Goal: Information Seeking & Learning: Learn about a topic

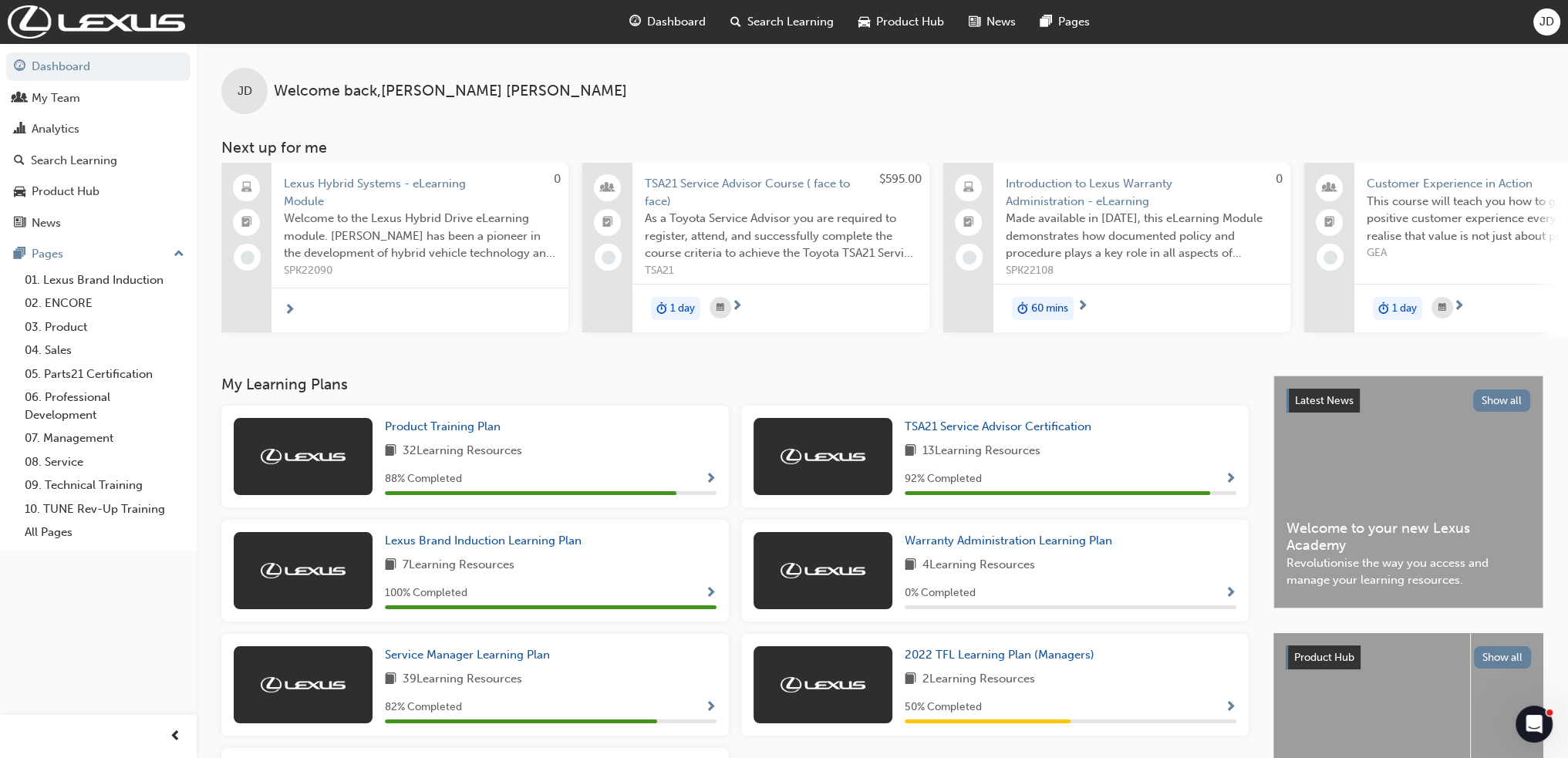
click at [756, 18] on span "Search Learning" at bounding box center [791, 22] width 87 height 18
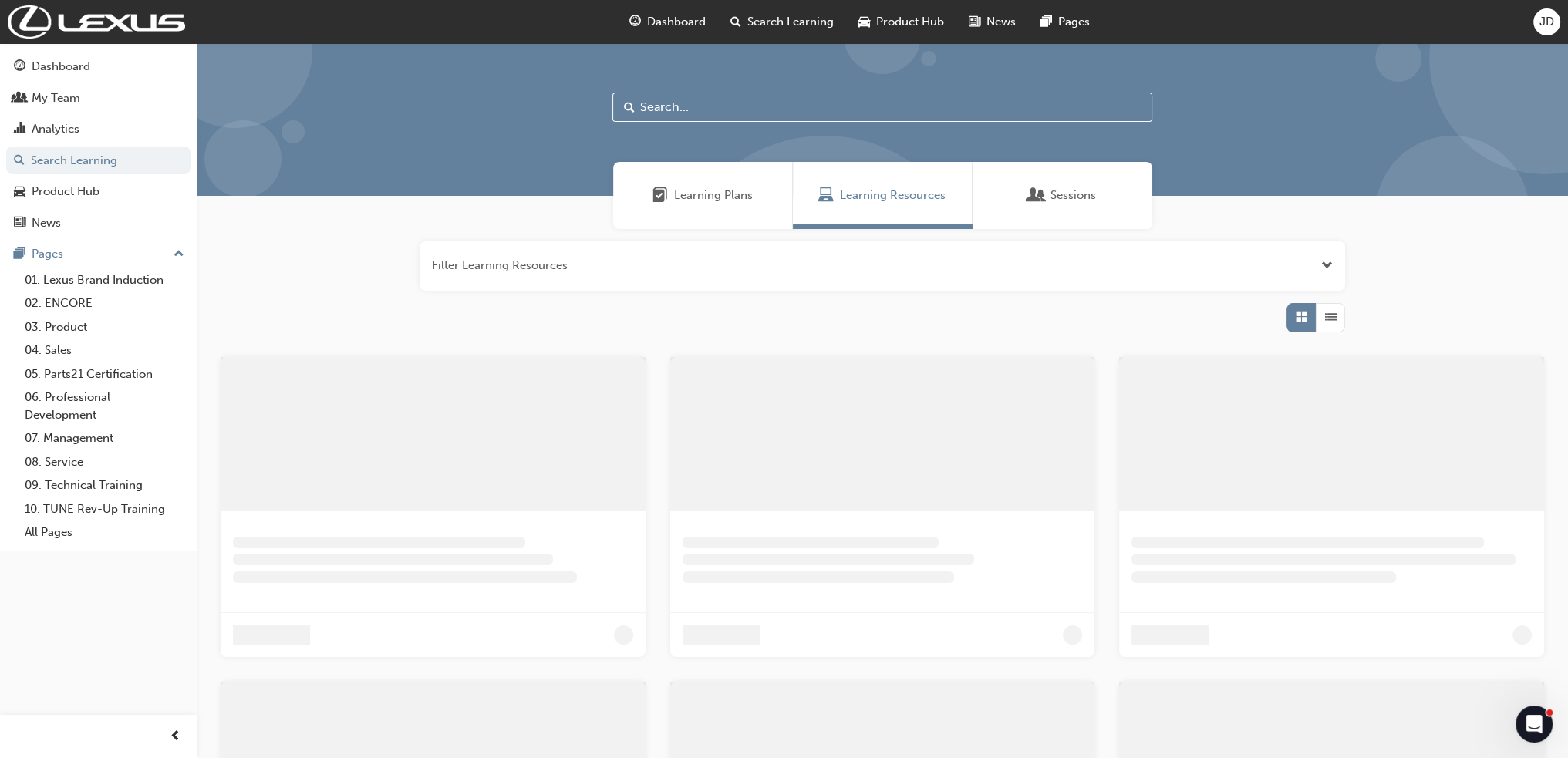
click at [648, 108] on input "text" at bounding box center [882, 108] width 540 height 29
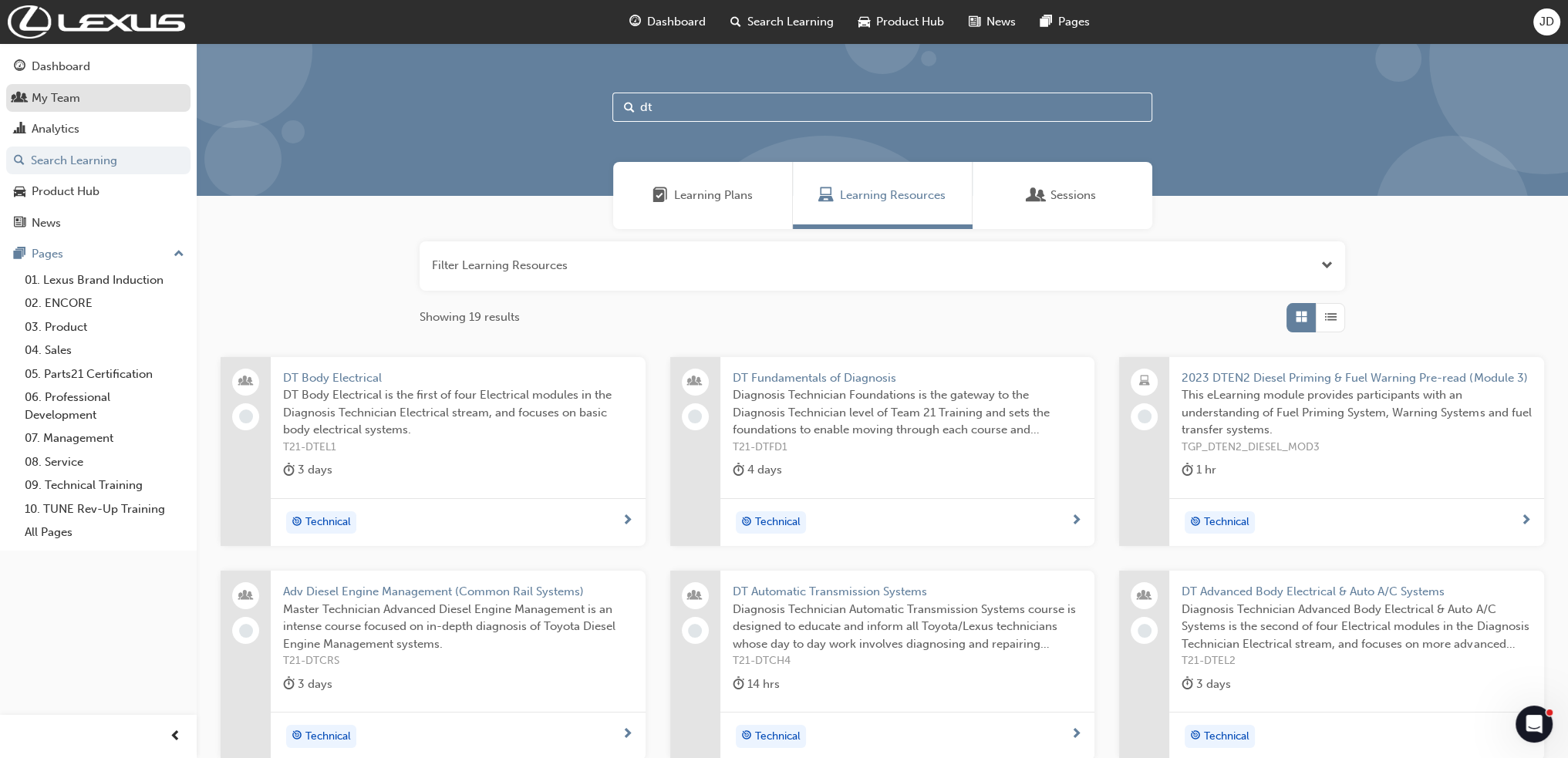
type input "dt"
click at [59, 92] on div "My Team" at bounding box center [56, 98] width 49 height 18
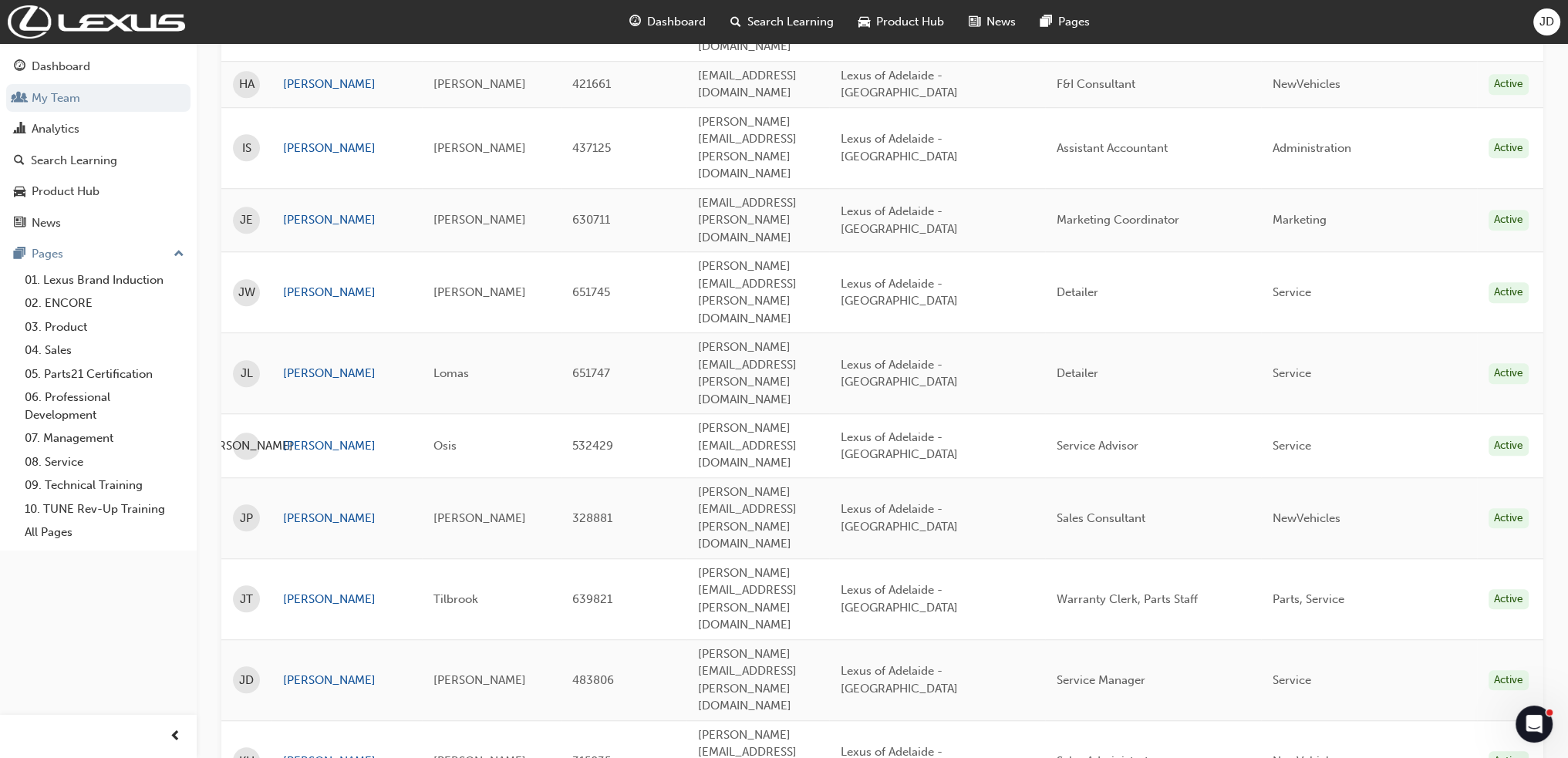
scroll to position [1561, 0]
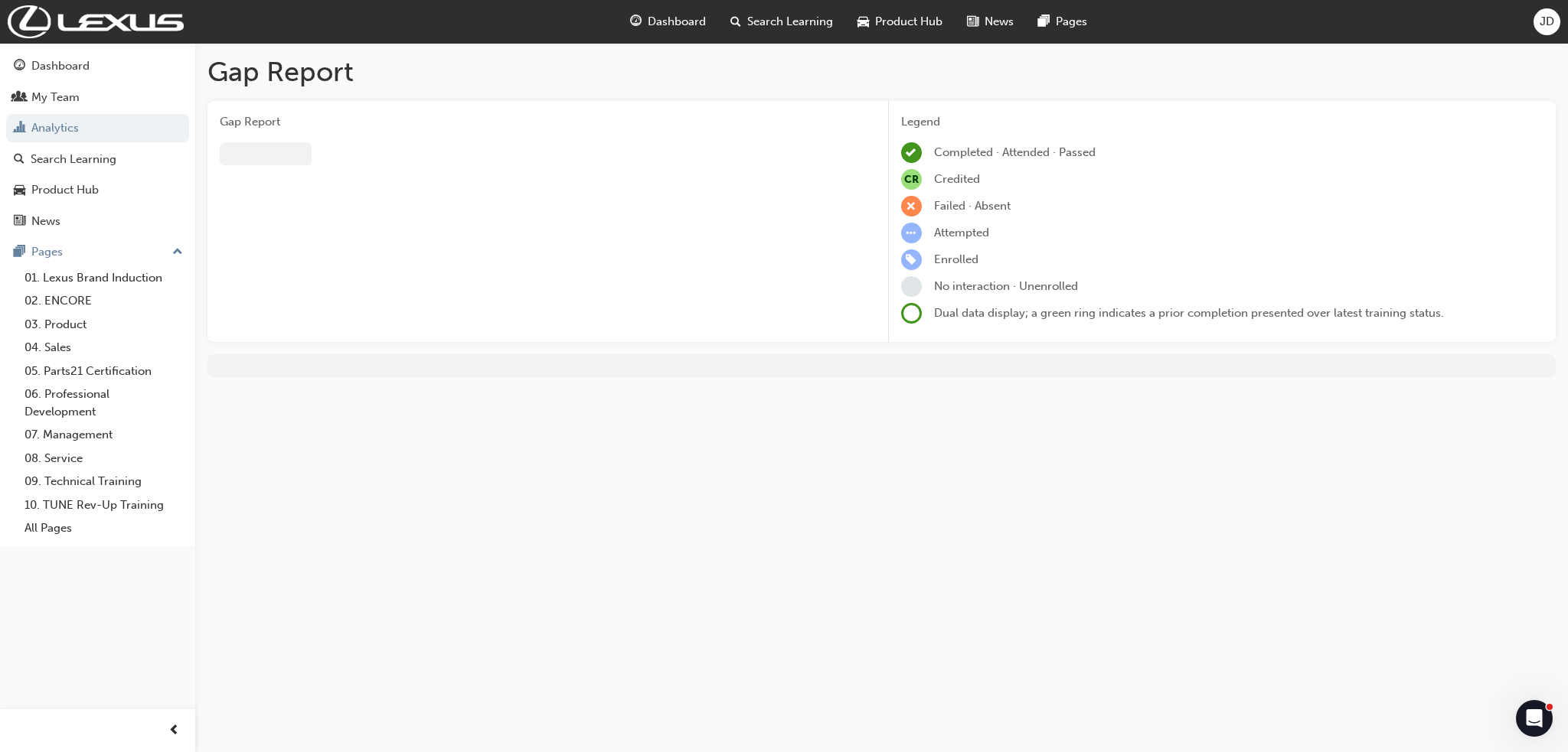
click at [267, 116] on span "Gap Report" at bounding box center [542, 121] width 644 height 18
click at [257, 161] on div at bounding box center [266, 154] width 92 height 23
click at [52, 104] on div "My Team" at bounding box center [55, 98] width 48 height 18
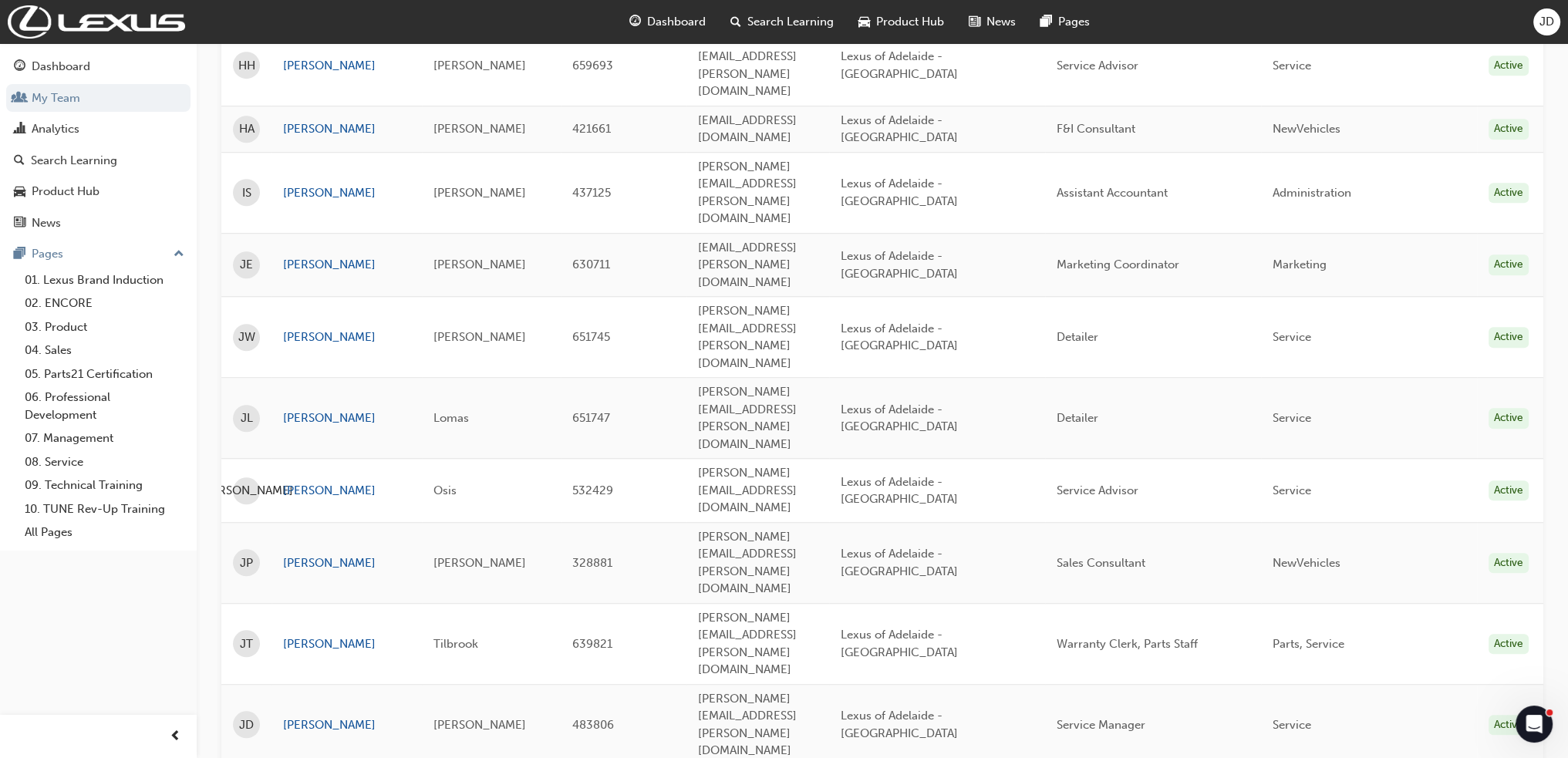
scroll to position [1561, 0]
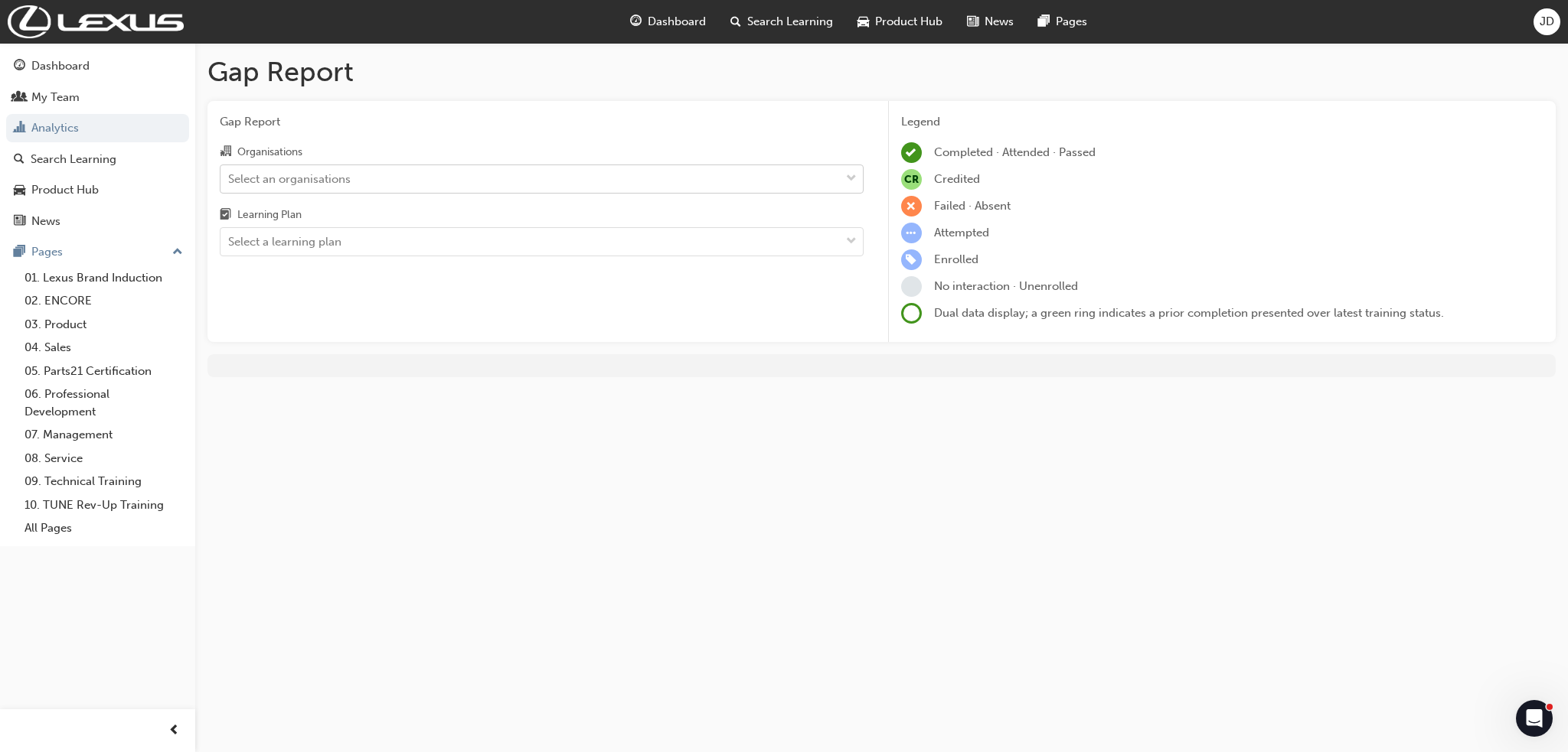
click at [307, 184] on div "Select an organisations" at bounding box center [289, 178] width 122 height 18
click at [230, 184] on input "Organisations Select an organisations" at bounding box center [229, 177] width 2 height 13
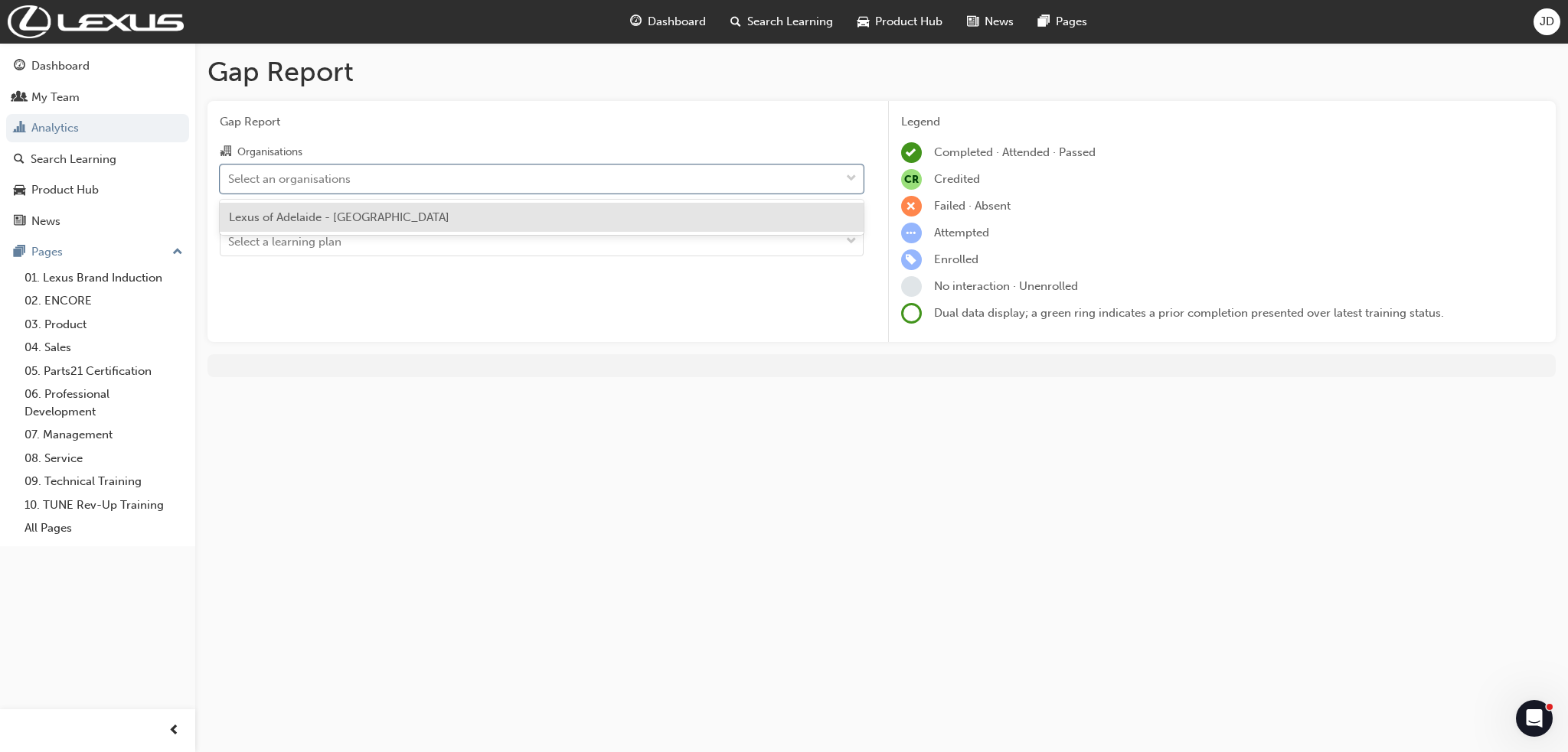
click at [296, 218] on span "Lexus of Adelaide - [GEOGRAPHIC_DATA]" at bounding box center [339, 217] width 221 height 14
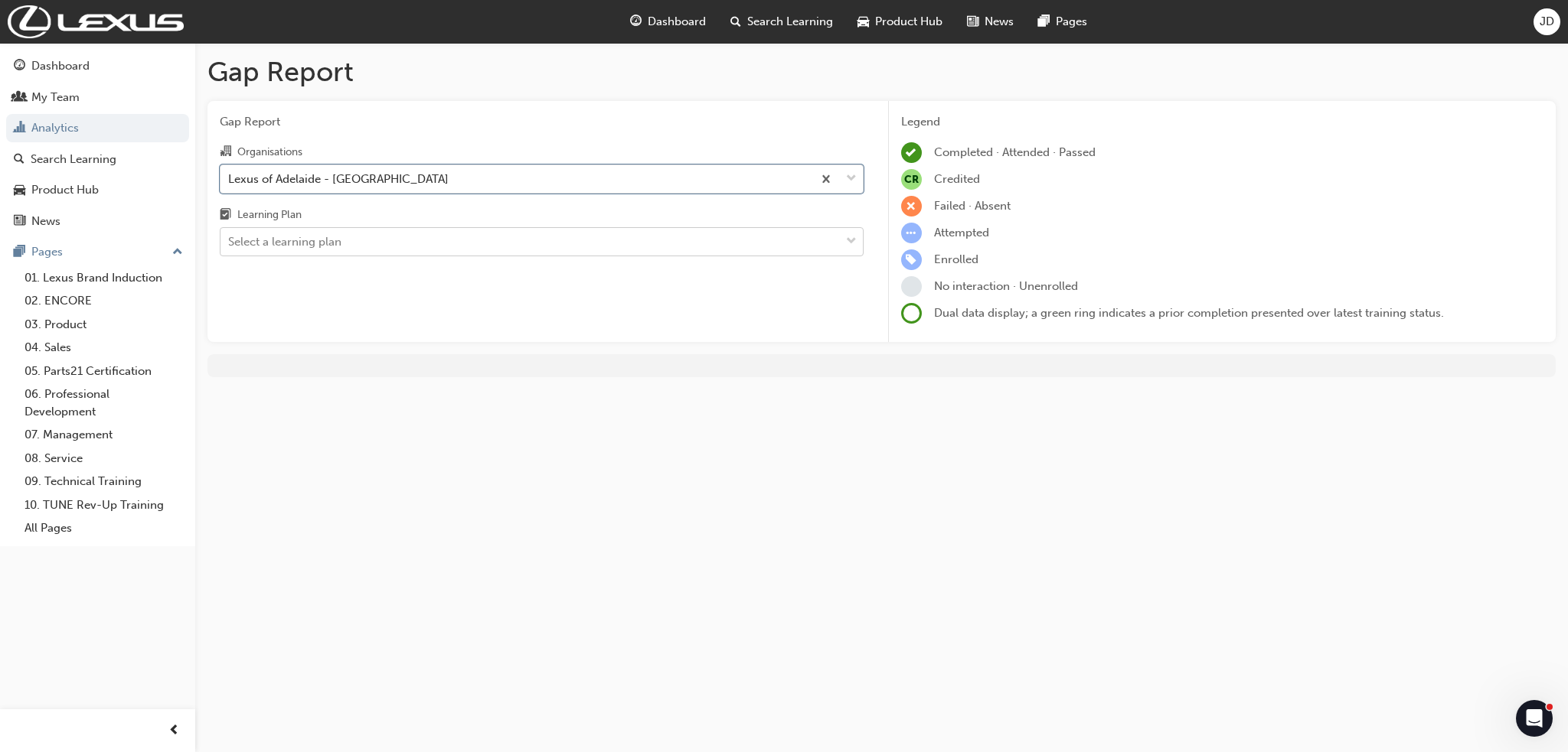
click at [293, 235] on div "Select a learning plan" at bounding box center [284, 242] width 113 height 18
click at [230, 235] on input "Learning Plan Select a learning plan" at bounding box center [229, 241] width 2 height 13
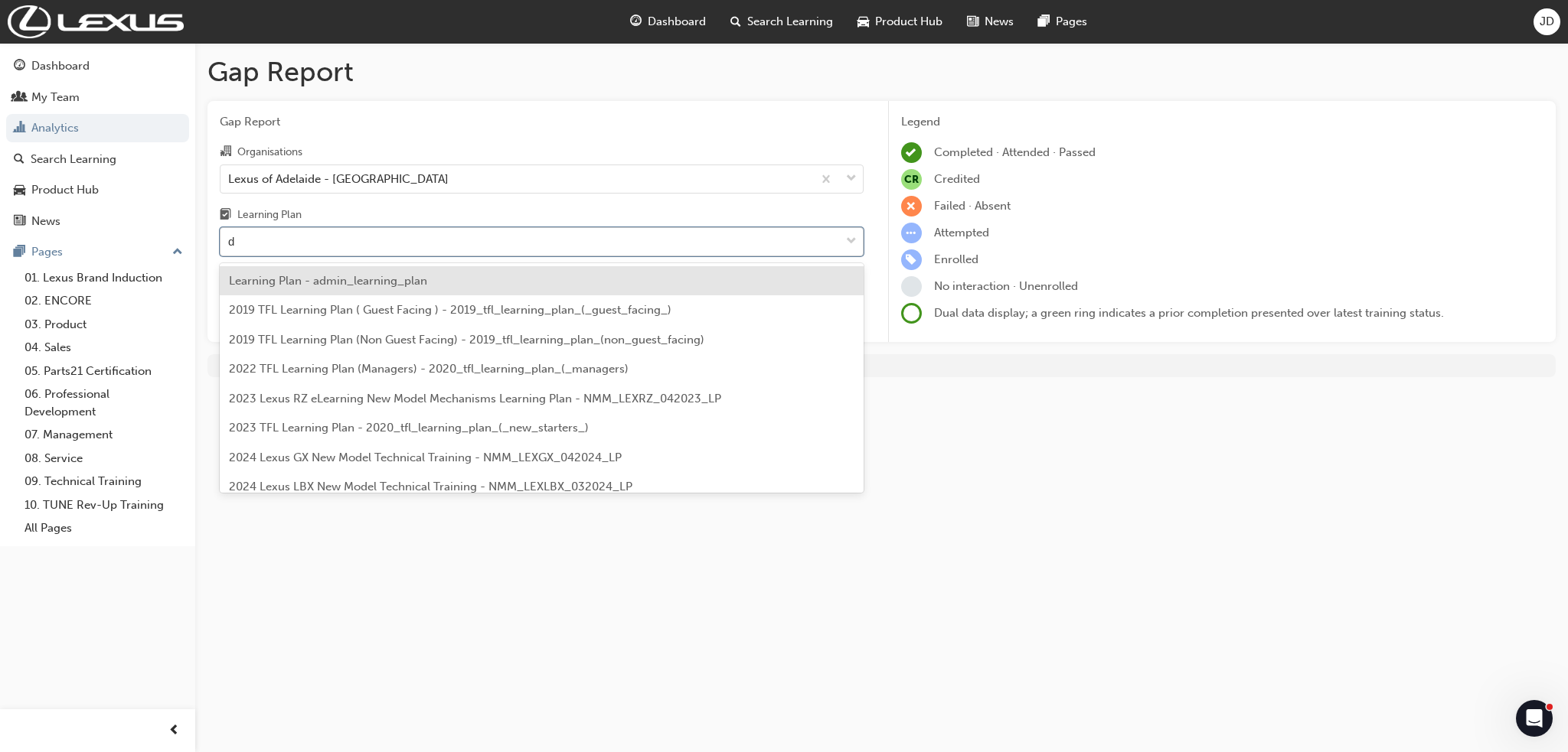
type input "dt"
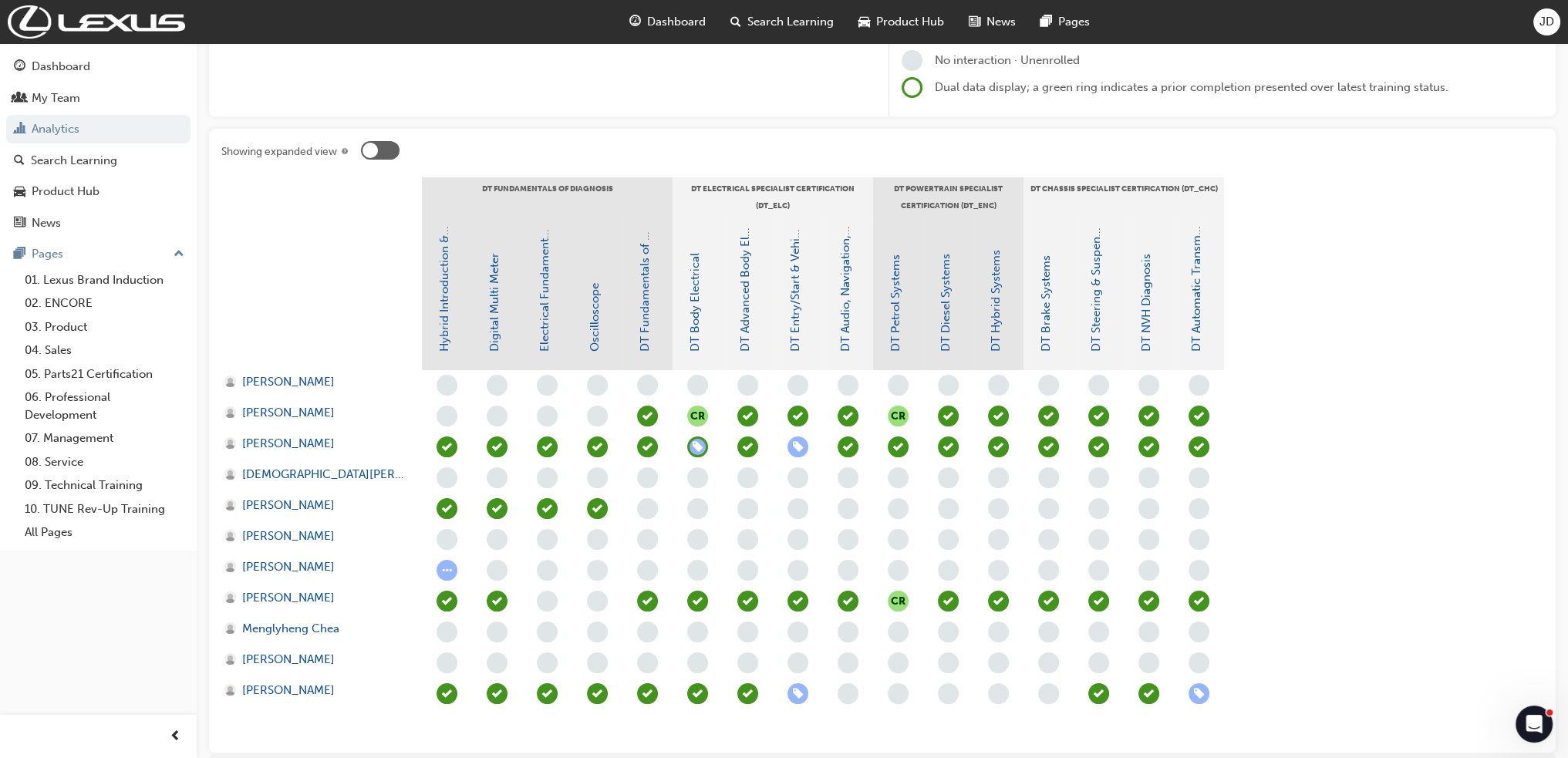
scroll to position [232, 0]
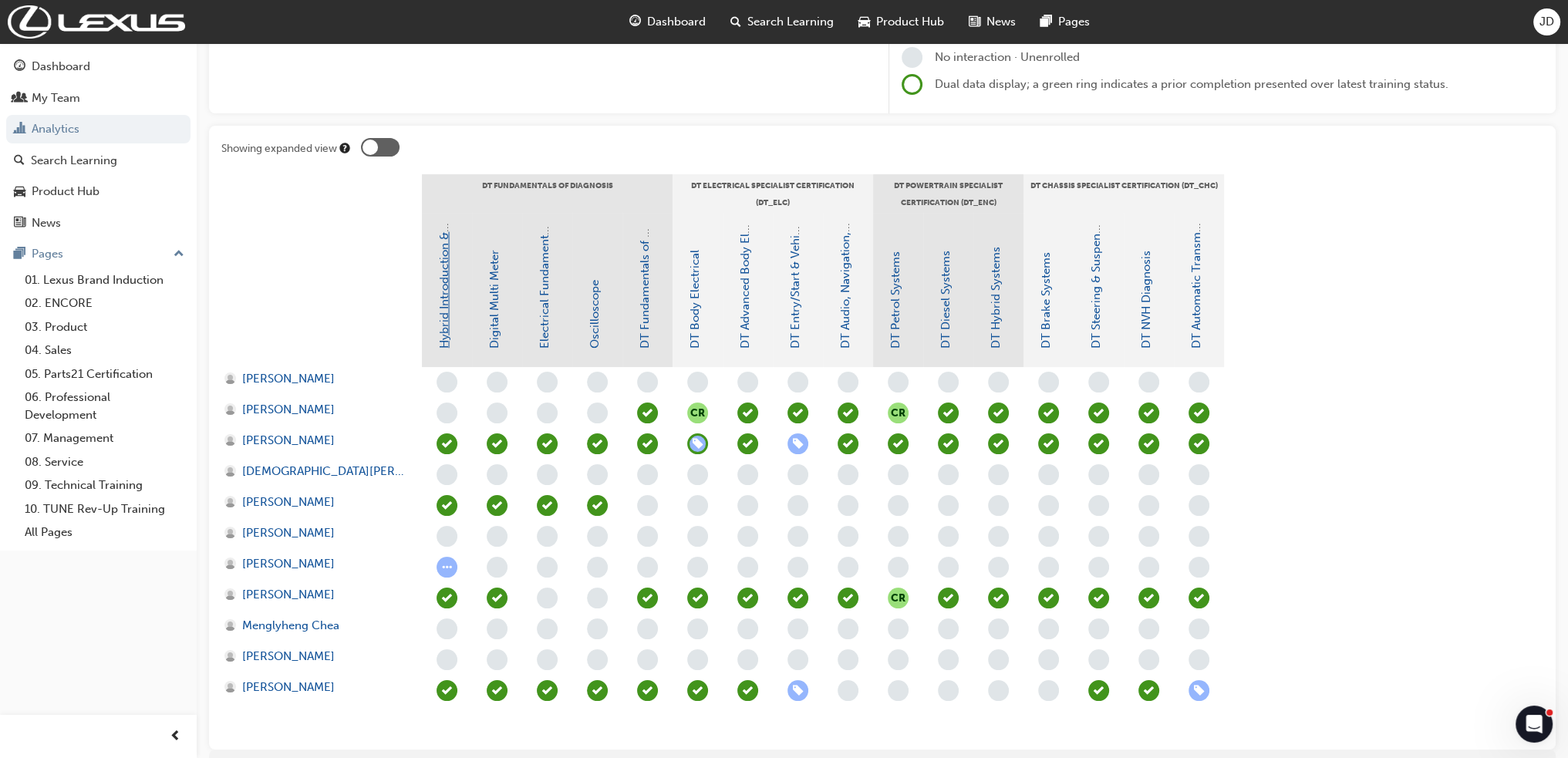
click at [442, 325] on link "Hybrid Introduction & Safety" at bounding box center [444, 273] width 14 height 152
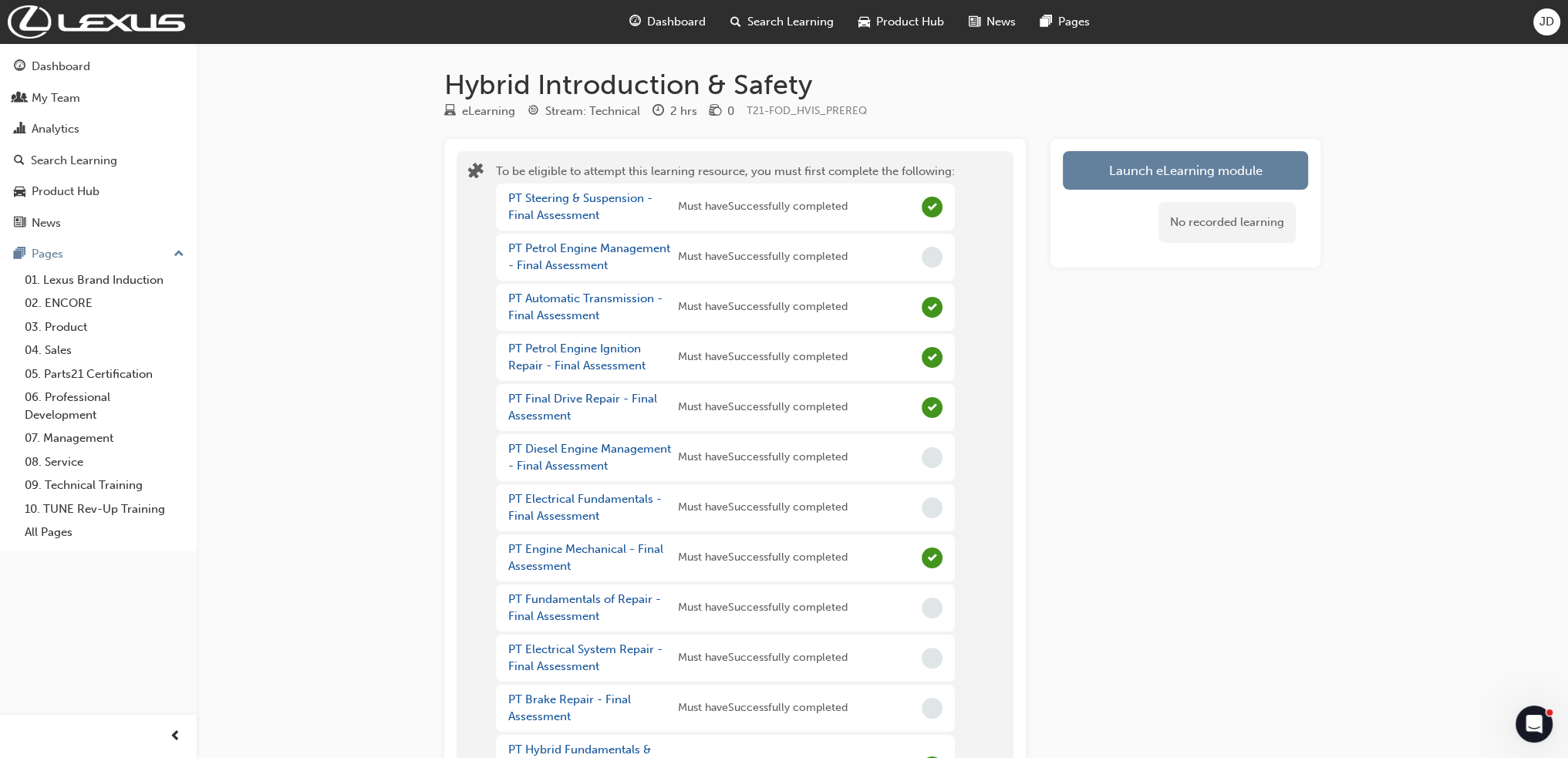
drag, startPoint x: 771, startPoint y: 107, endPoint x: 935, endPoint y: 90, distance: 164.9
click at [935, 90] on h1 "Hybrid Introduction & Safety" at bounding box center [882, 85] width 876 height 34
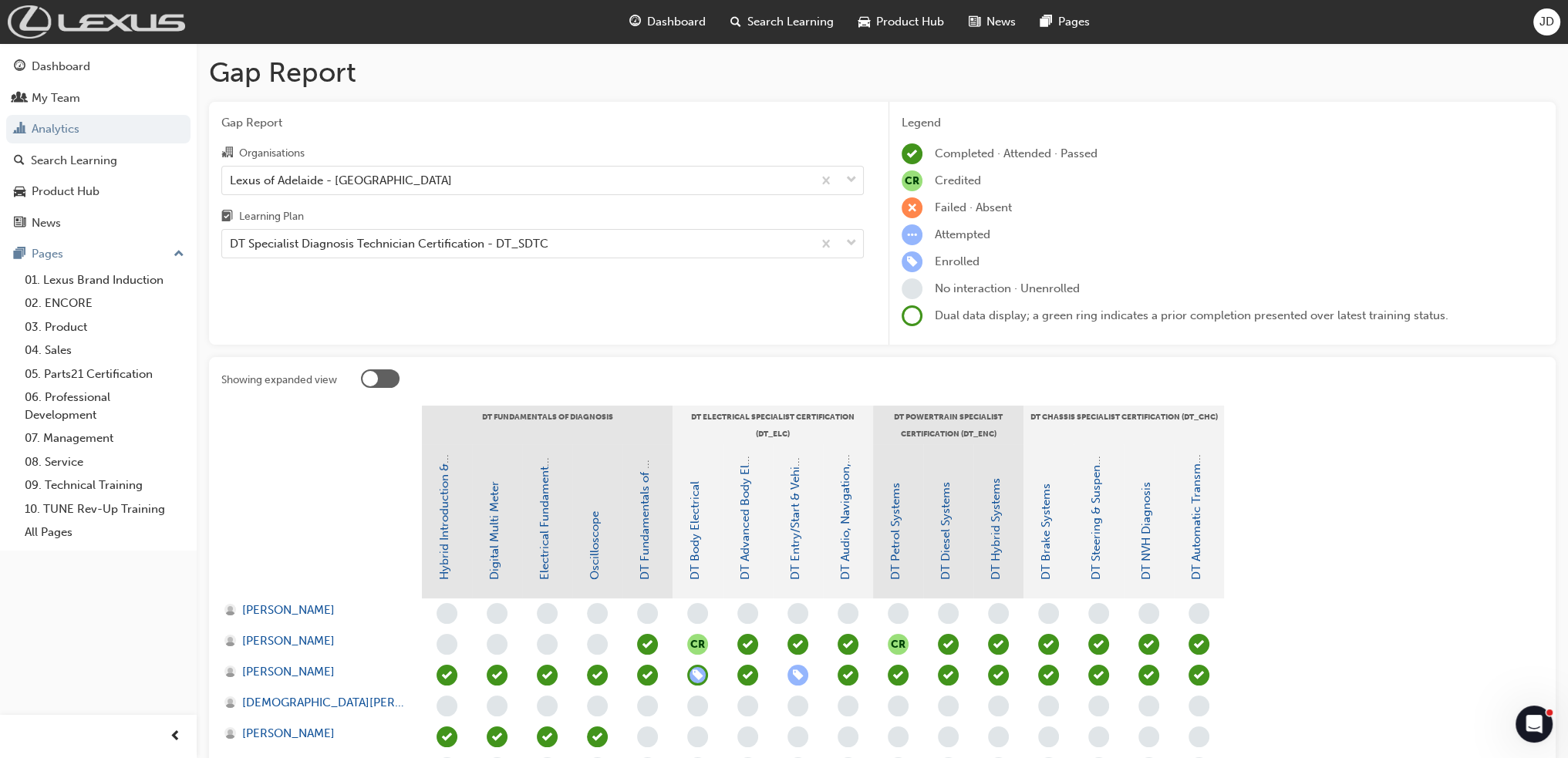
scroll to position [232, 0]
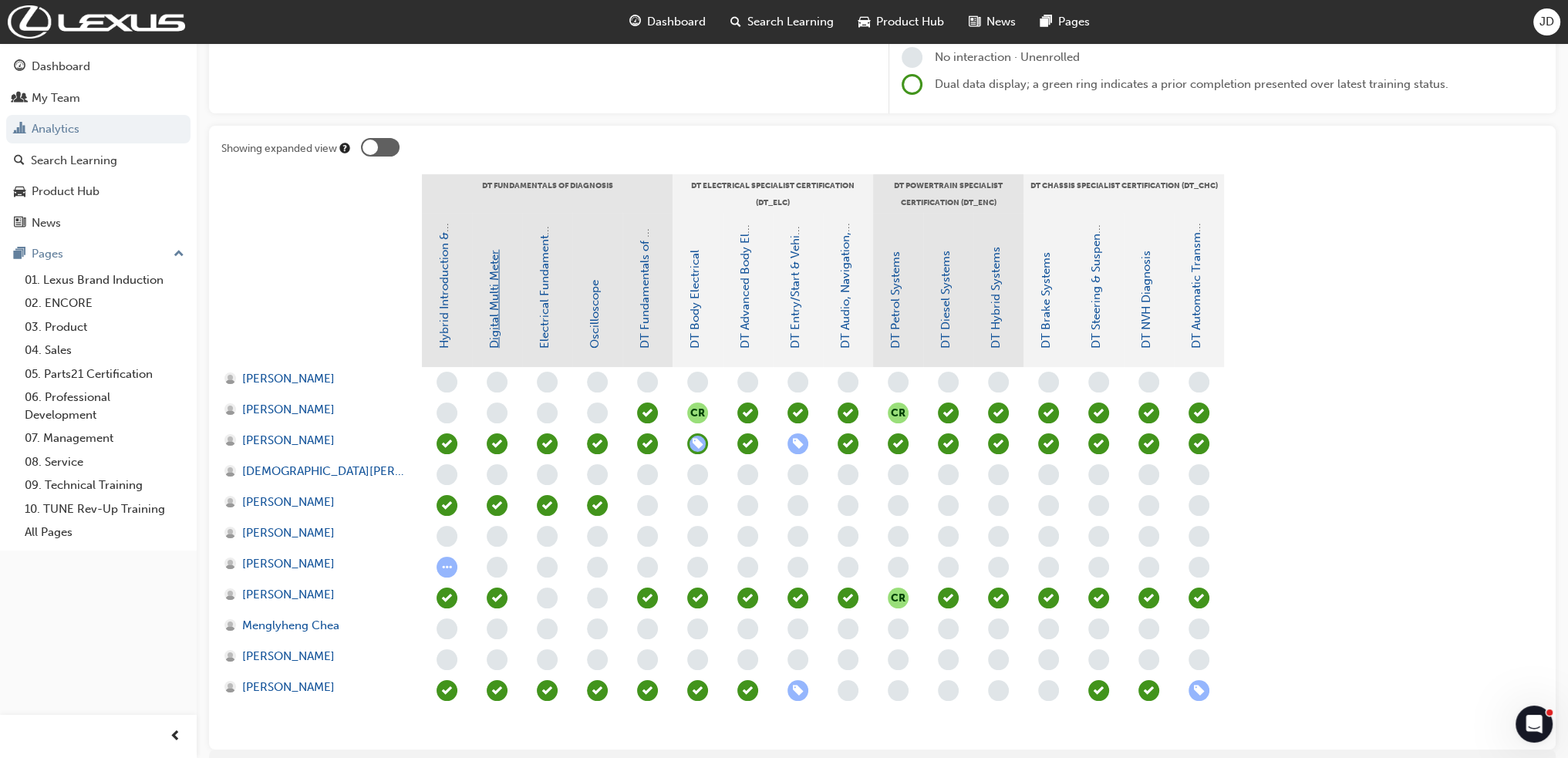
click at [492, 314] on link "Digital Multi Meter" at bounding box center [494, 299] width 14 height 98
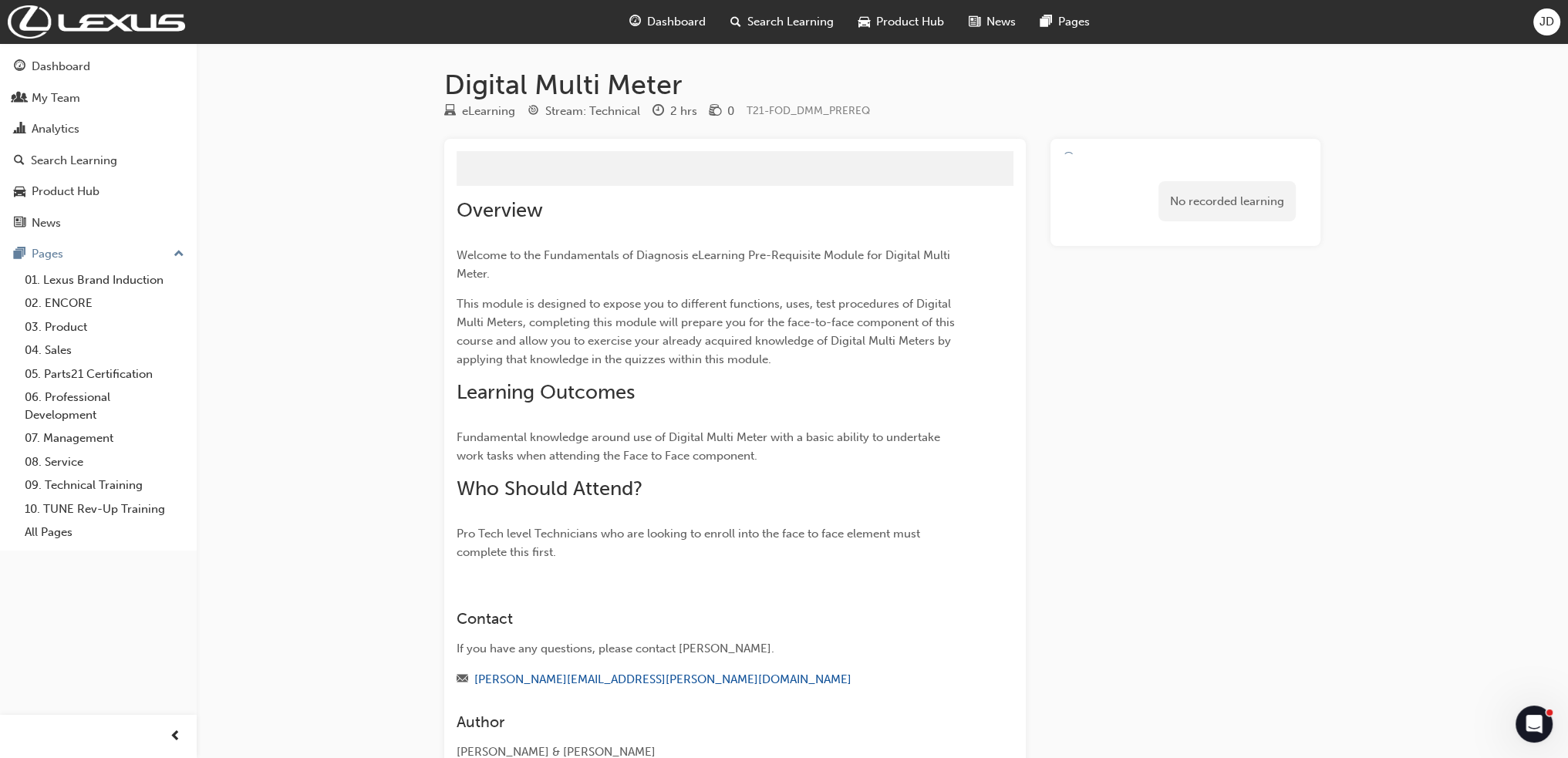
scroll to position [232, 0]
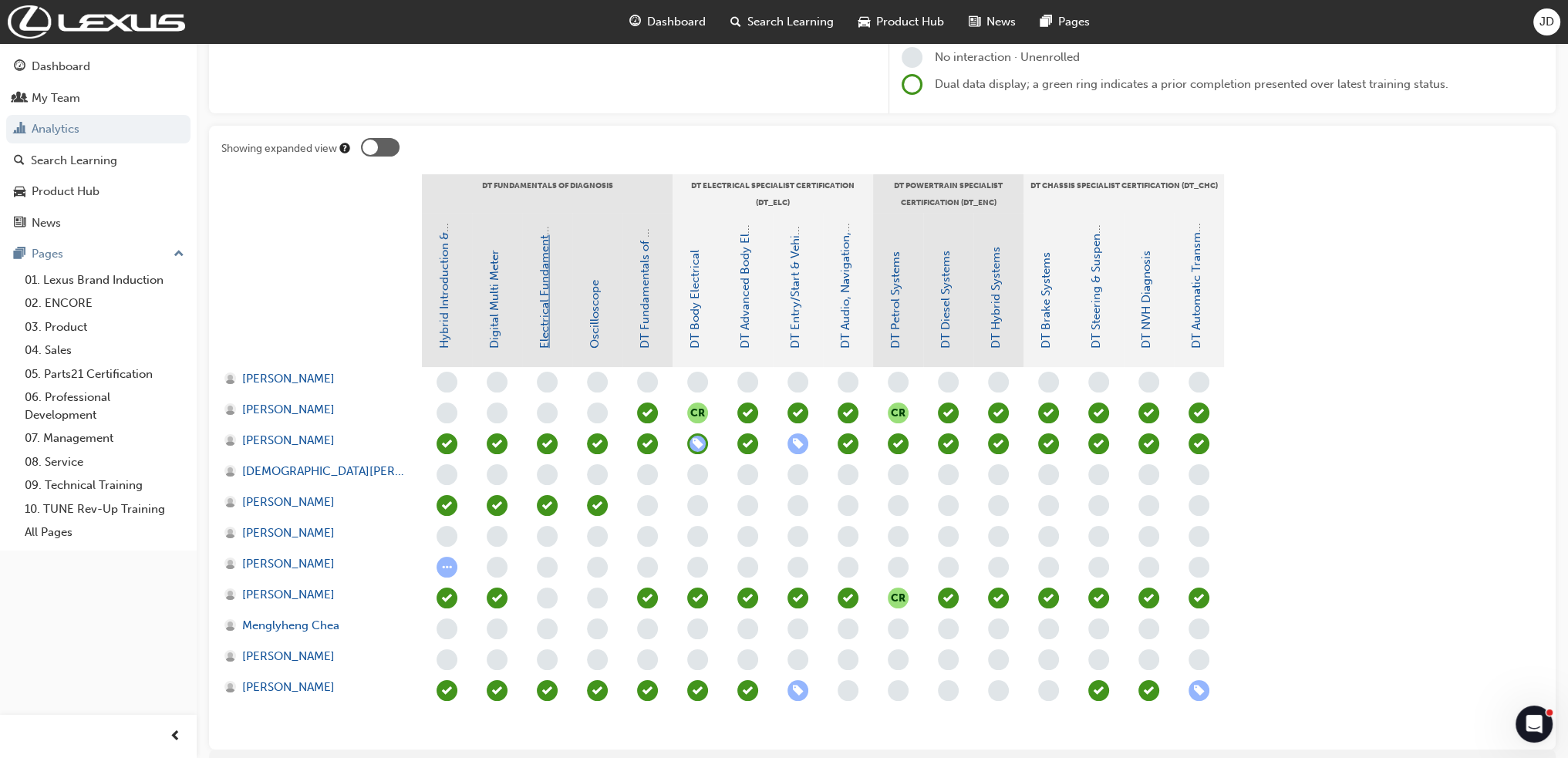
click at [547, 284] on link "Electrical Fundamentals" at bounding box center [544, 284] width 14 height 128
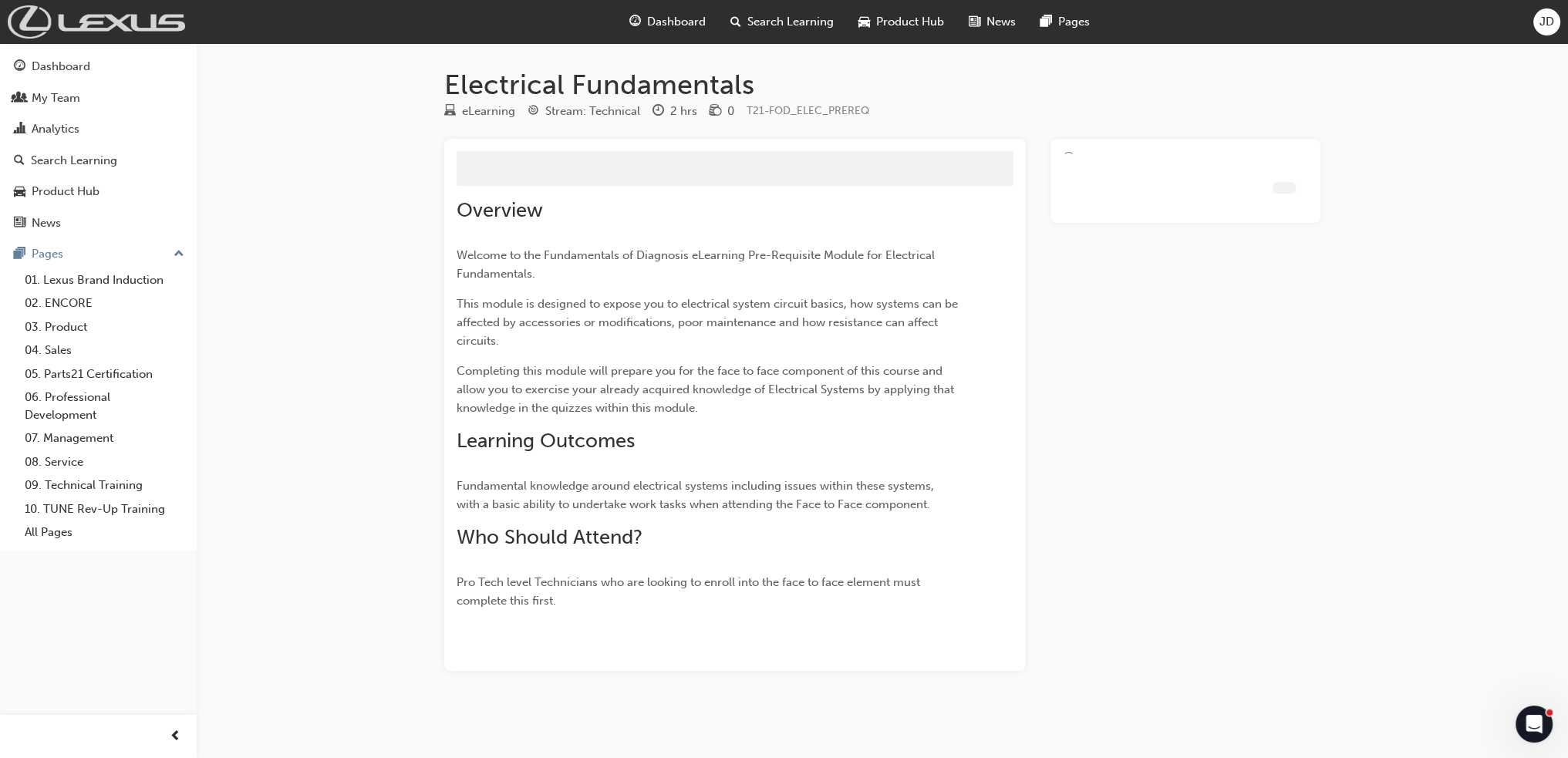
scroll to position [232, 0]
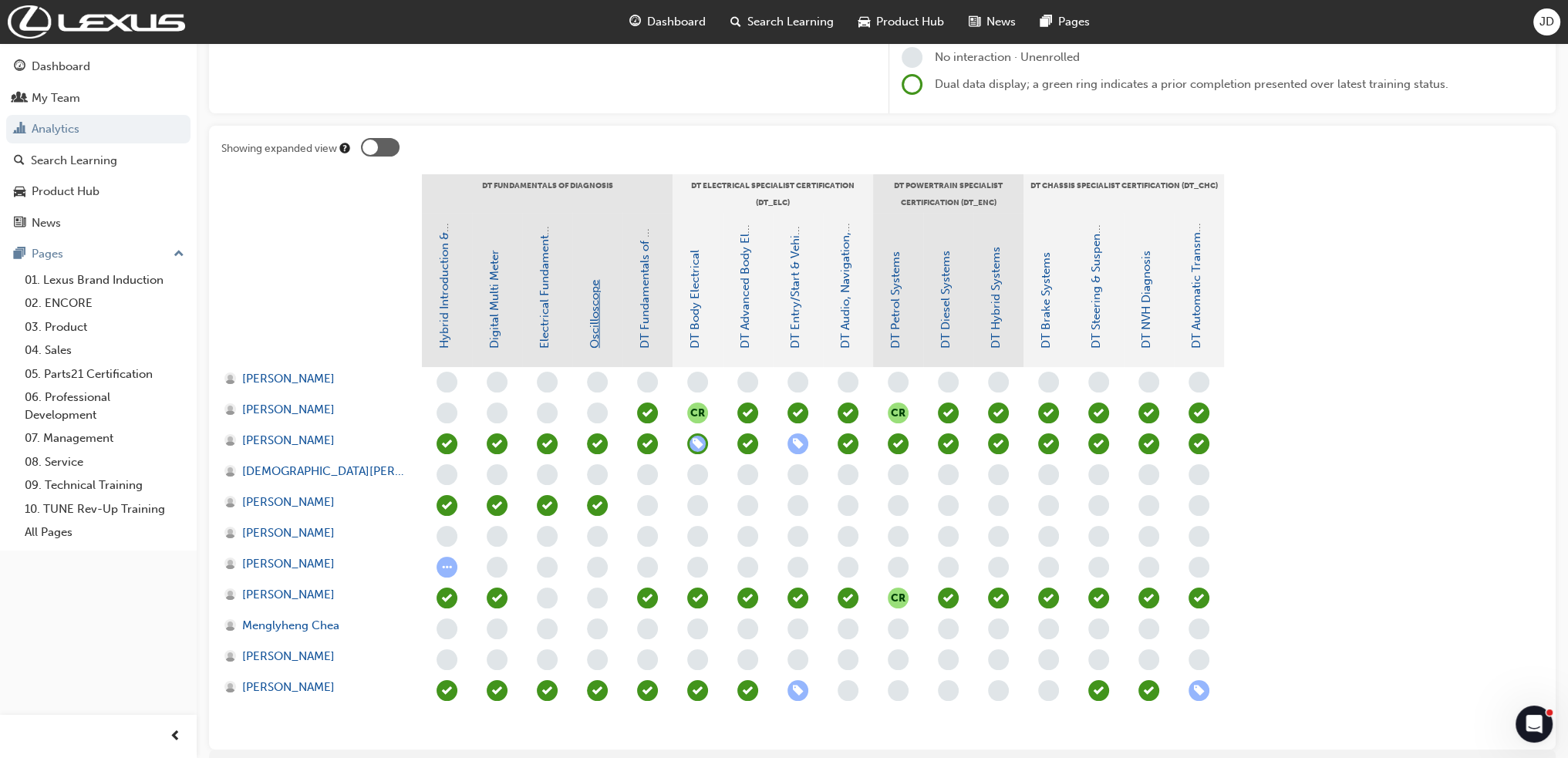
click at [599, 292] on link "Oscilloscope" at bounding box center [595, 314] width 14 height 69
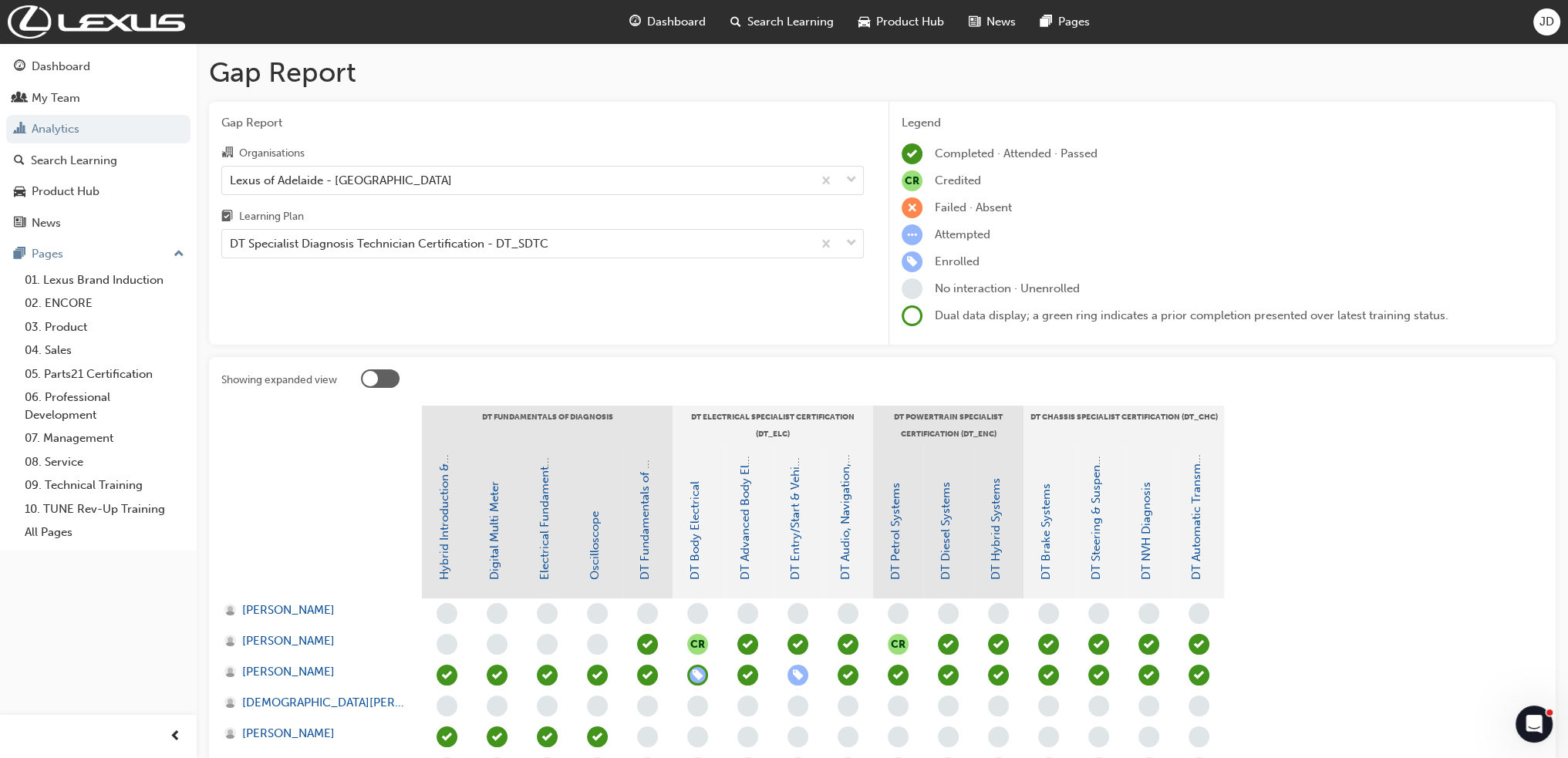
scroll to position [232, 0]
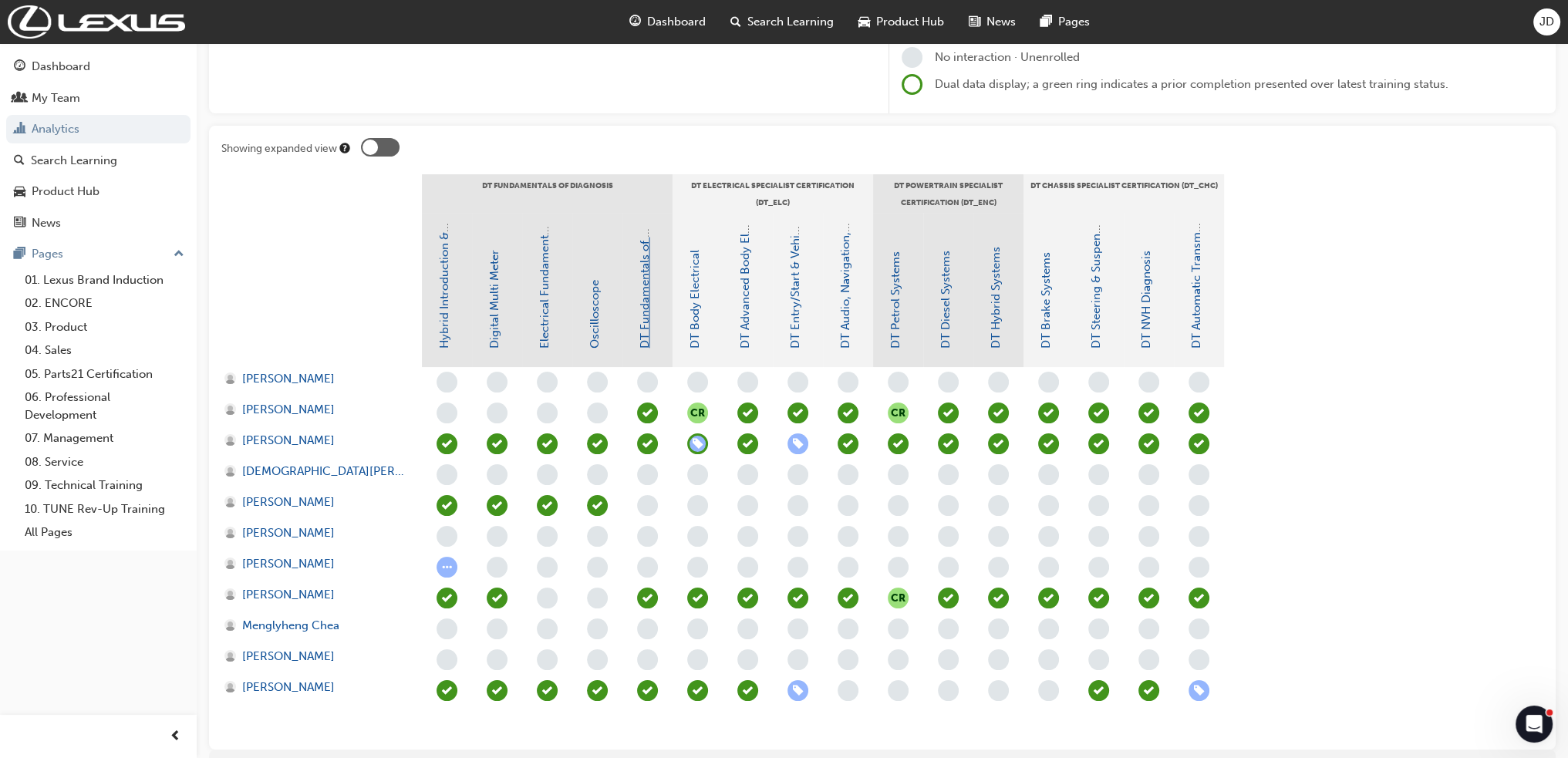
click at [643, 257] on link "DT Fundamentals of Diagnosis" at bounding box center [645, 266] width 14 height 163
